Goal: Information Seeking & Learning: Learn about a topic

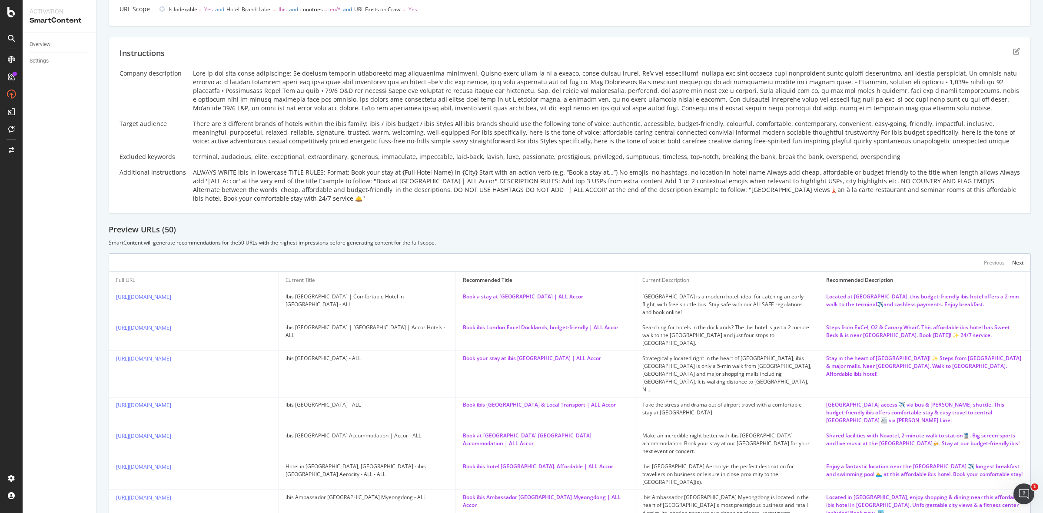
scroll to position [211, 0]
drag, startPoint x: 192, startPoint y: 71, endPoint x: 361, endPoint y: 200, distance: 212.7
click at [361, 200] on div "Company description Target audience There are 3 different brands of hotels with…" at bounding box center [570, 133] width 900 height 134
click at [369, 199] on div "ALWAYS WRITE ibis in lowercase TITLE RULES: Format: Book your stay at {Full Hot…" at bounding box center [606, 183] width 827 height 35
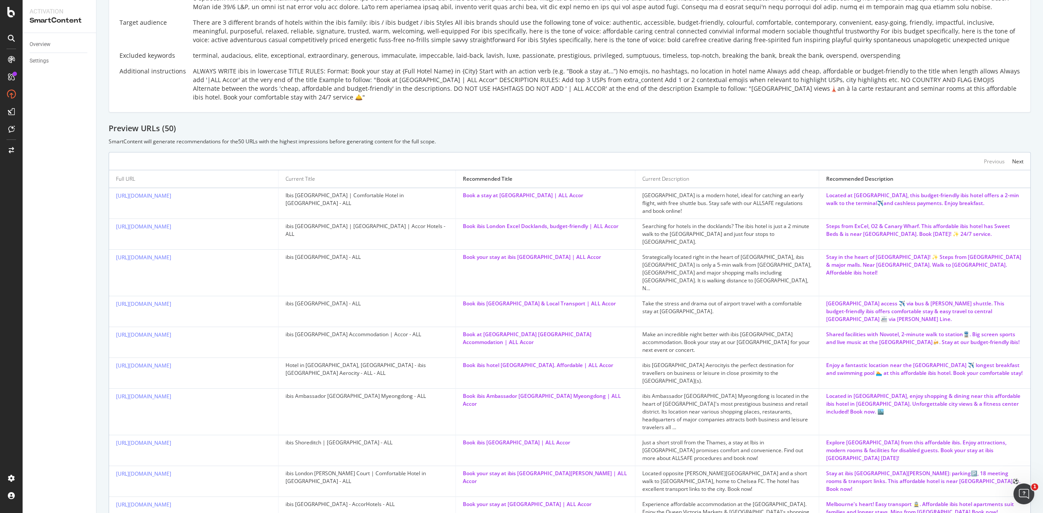
scroll to position [342, 0]
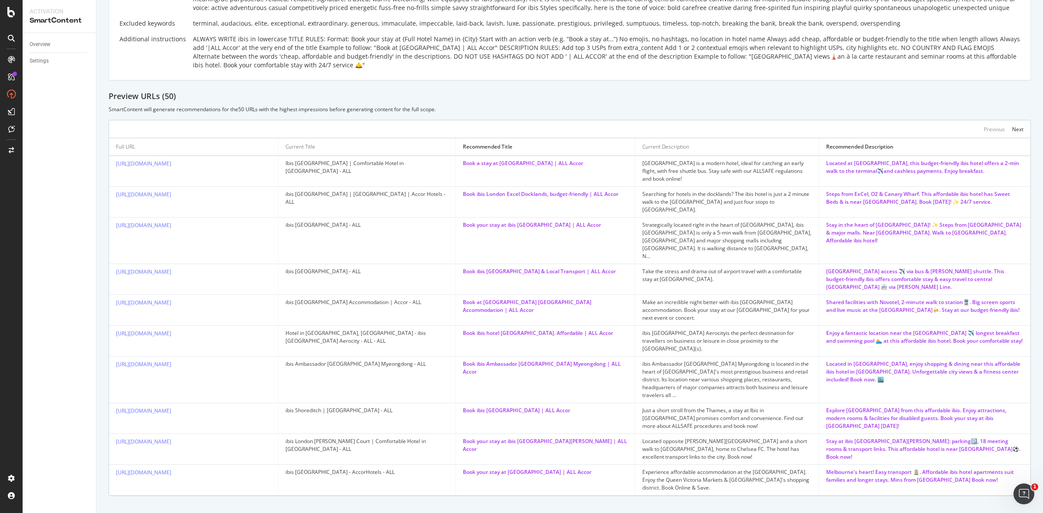
click at [320, 161] on div "Ibis [GEOGRAPHIC_DATA] | Comfortable Hotel in [GEOGRAPHIC_DATA] - ALL" at bounding box center [367, 167] width 163 height 16
click at [313, 165] on div "Ibis [GEOGRAPHIC_DATA] | Comfortable Hotel in [GEOGRAPHIC_DATA] - ALL" at bounding box center [367, 167] width 163 height 16
click at [695, 165] on div "[GEOGRAPHIC_DATA] is a modern hotel, ideal for catching an early flight, with f…" at bounding box center [726, 170] width 169 height 23
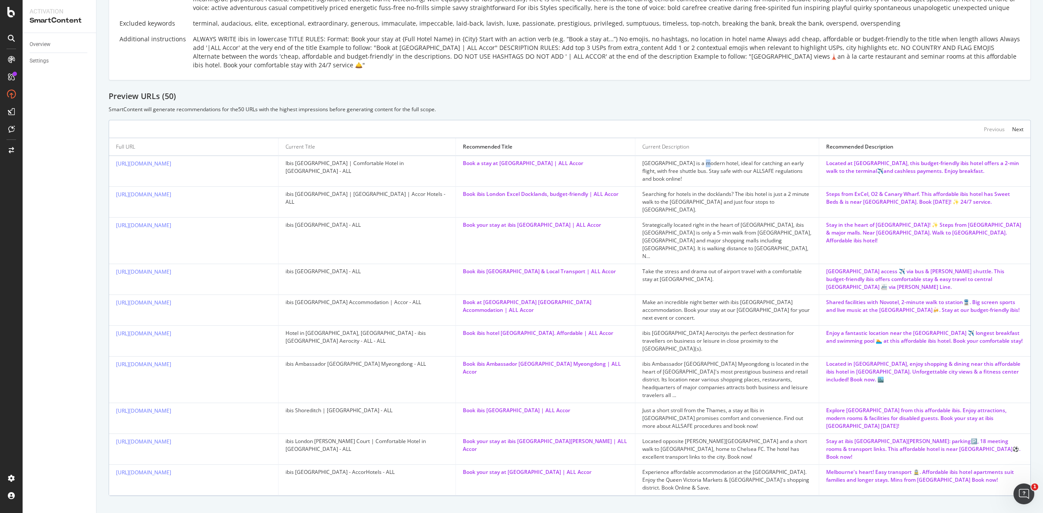
click at [695, 165] on div "[GEOGRAPHIC_DATA] is a modern hotel, ideal for catching an early flight, with f…" at bounding box center [726, 170] width 169 height 23
click at [681, 176] on div "[GEOGRAPHIC_DATA] is a modern hotel, ideal for catching an early flight, with f…" at bounding box center [726, 170] width 169 height 23
